Goal: Browse casually

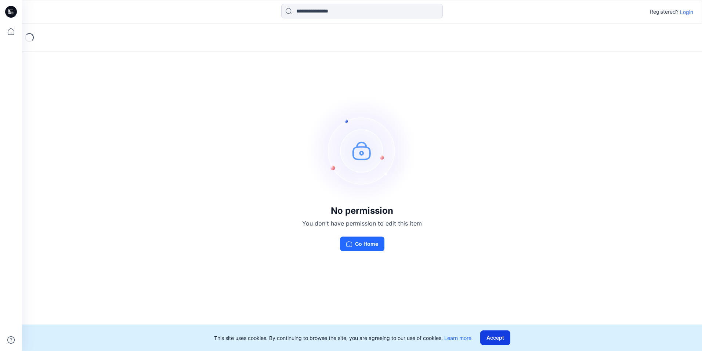
click at [502, 335] on button "Accept" at bounding box center [496, 337] width 30 height 15
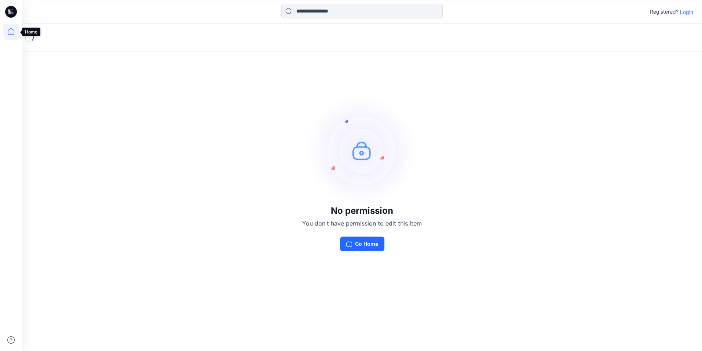
click at [10, 32] on icon at bounding box center [11, 32] width 16 height 16
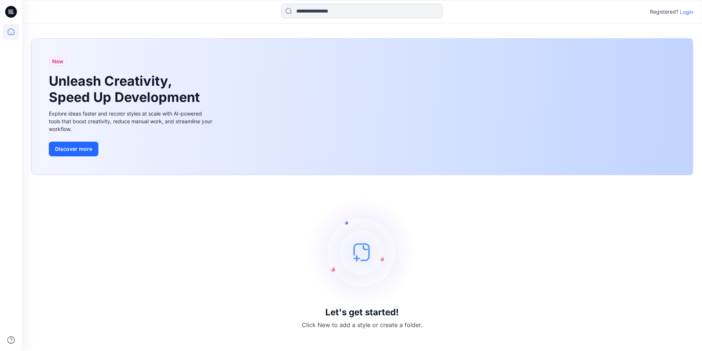
click at [13, 7] on icon at bounding box center [11, 12] width 12 height 12
click at [10, 11] on icon at bounding box center [11, 11] width 3 height 0
